Goal: Task Accomplishment & Management: Complete application form

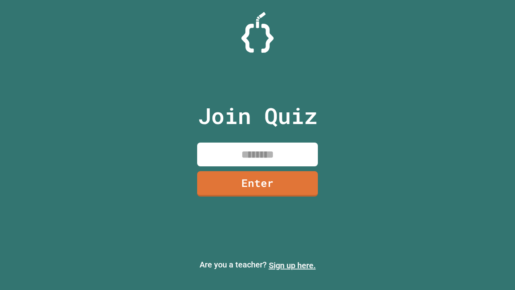
click at [292, 265] on link "Sign up here." at bounding box center [292, 265] width 47 height 10
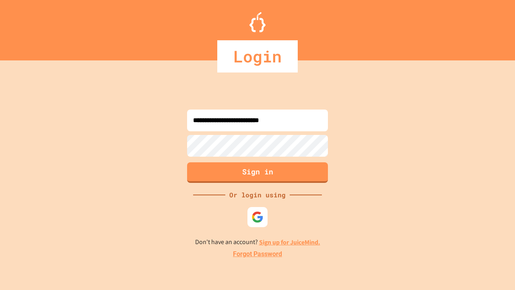
type input "**********"
